Goal: Information Seeking & Learning: Learn about a topic

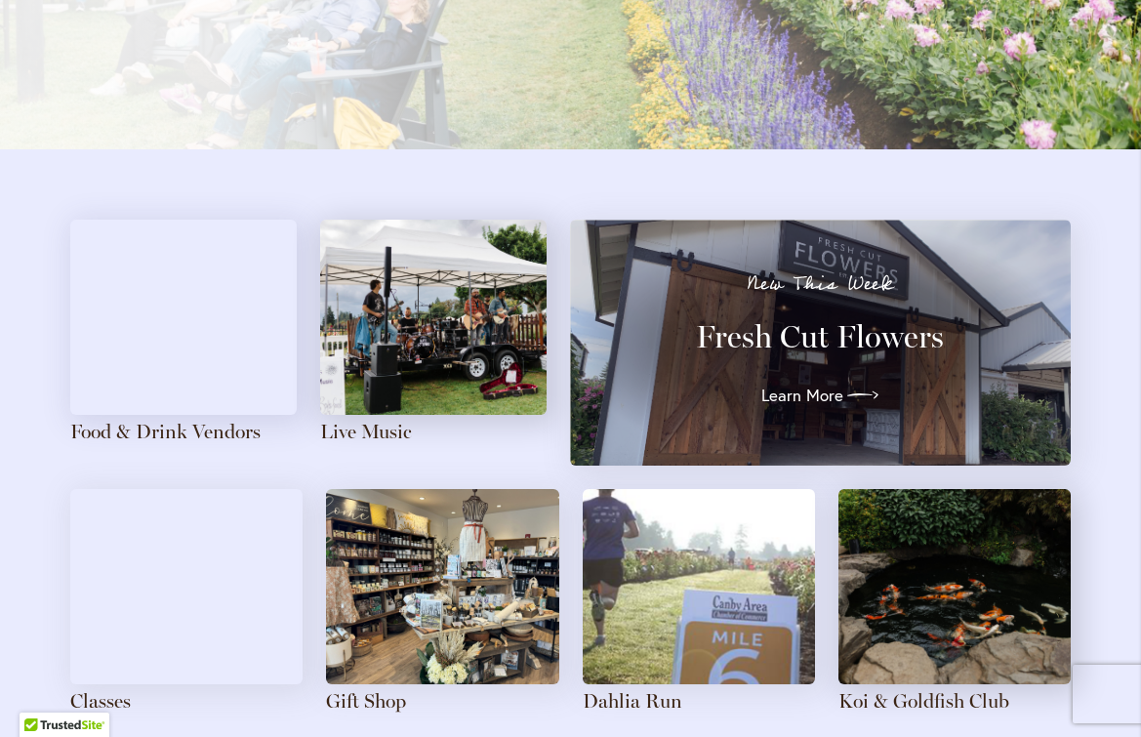
scroll to position [2027, 0]
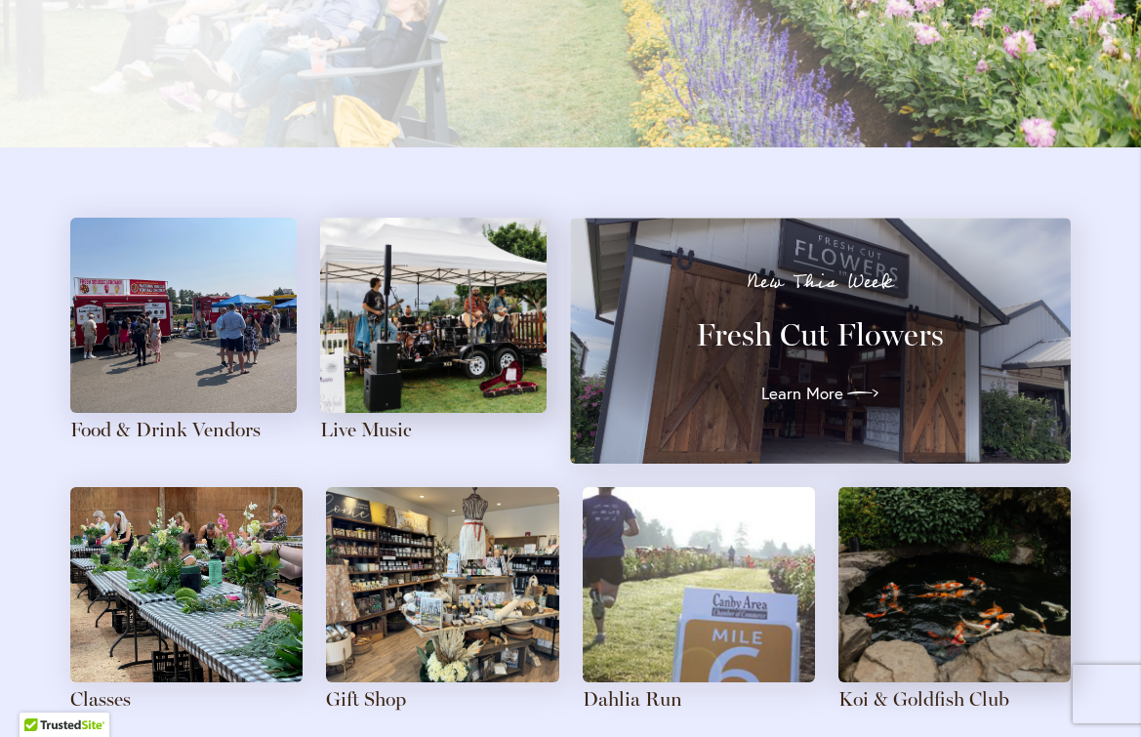
click at [416, 374] on img at bounding box center [433, 315] width 226 height 195
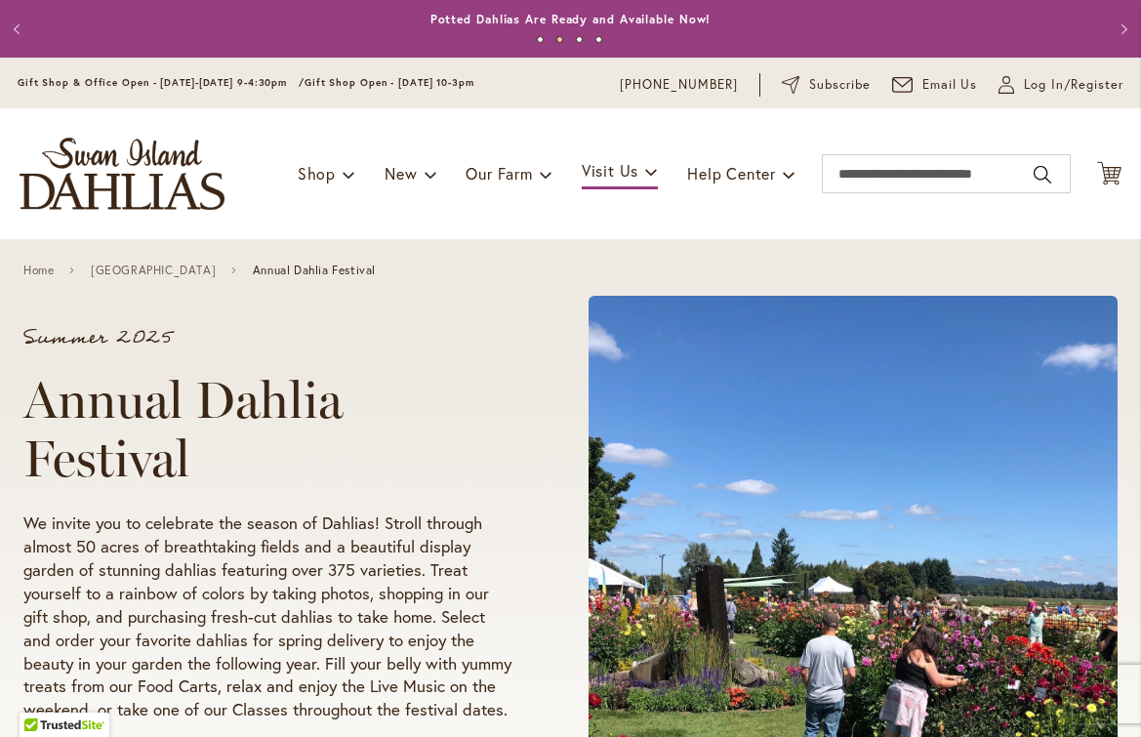
drag, startPoint x: 139, startPoint y: 176, endPoint x: 1071, endPoint y: 4, distance: 947.9
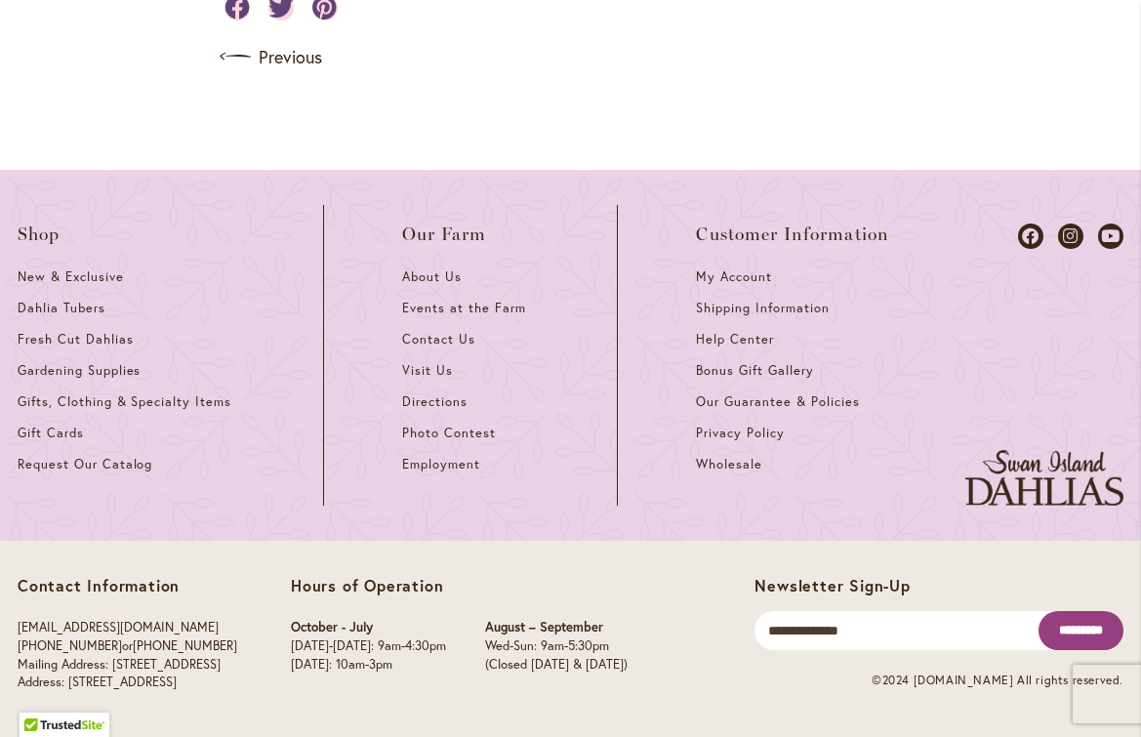
scroll to position [2180, 0]
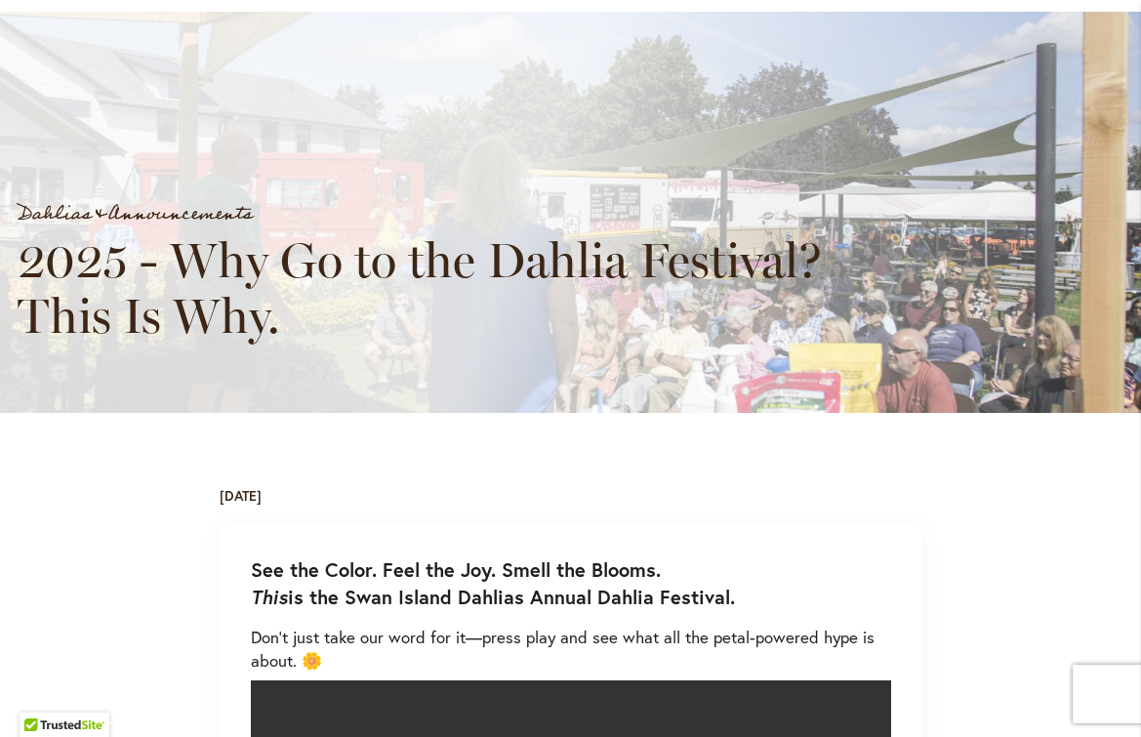
scroll to position [0, 0]
